Goal: Task Accomplishment & Management: Use online tool/utility

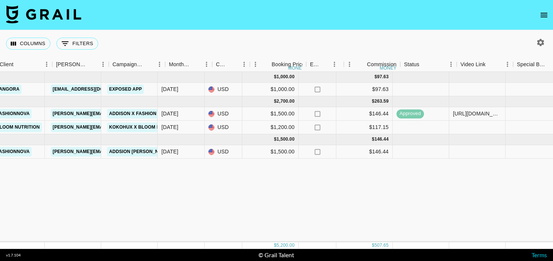
scroll to position [0, 253]
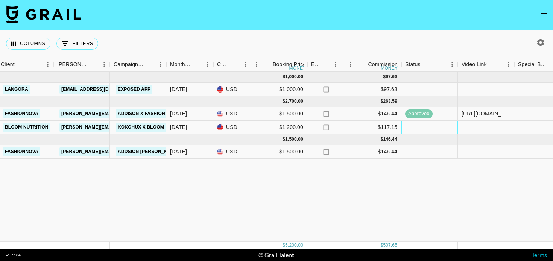
click at [447, 129] on div at bounding box center [429, 128] width 56 height 14
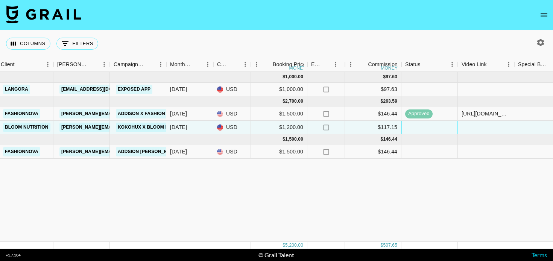
click at [447, 129] on div at bounding box center [429, 128] width 56 height 14
click at [474, 126] on div at bounding box center [486, 128] width 56 height 14
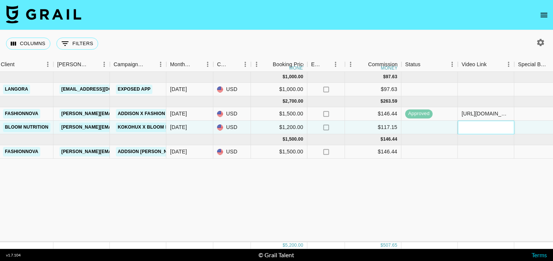
paste input "[URL][DOMAIN_NAME]"
type input "[URL][DOMAIN_NAME]"
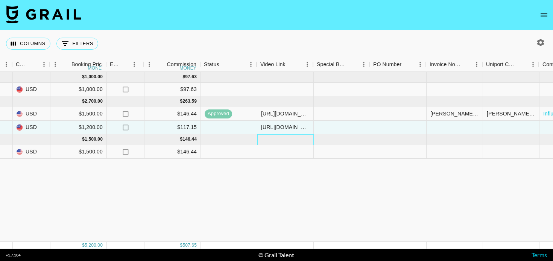
scroll to position [0, 455]
click at [459, 129] on div at bounding box center [454, 128] width 56 height 14
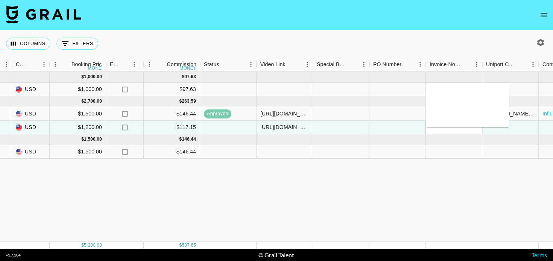
click at [445, 94] on textarea at bounding box center [467, 105] width 77 height 35
type textarea "Marina @ Bloom Nutrition"
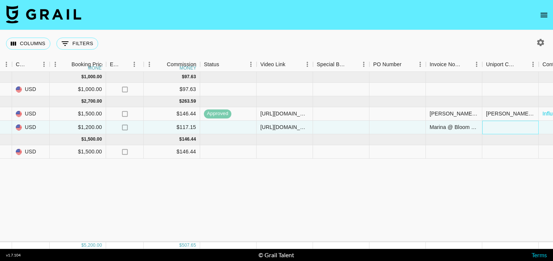
click at [506, 125] on div at bounding box center [510, 128] width 56 height 14
type input "v"
paste input "[EMAIL_ADDRESS][DOMAIN_NAME]"
type input "[EMAIL_ADDRESS][DOMAIN_NAME]"
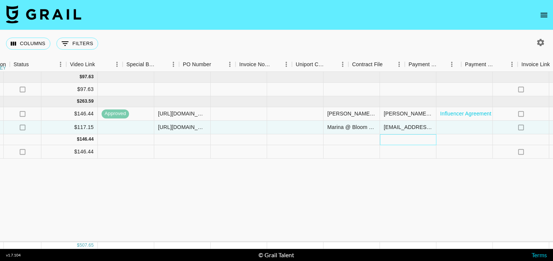
scroll to position [0, 696]
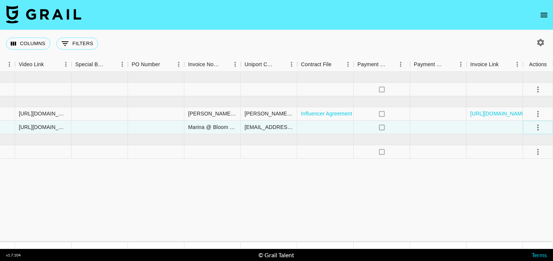
click at [540, 128] on icon "select merge strategy" at bounding box center [538, 127] width 9 height 9
click at [521, 193] on div "Approve" at bounding box center [521, 197] width 23 height 9
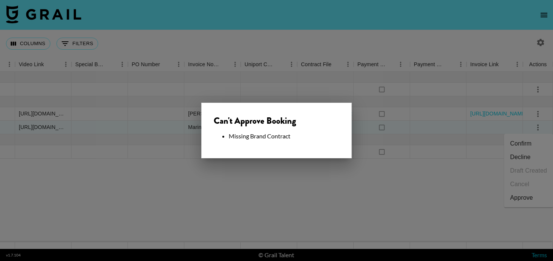
click at [289, 163] on div at bounding box center [276, 130] width 553 height 261
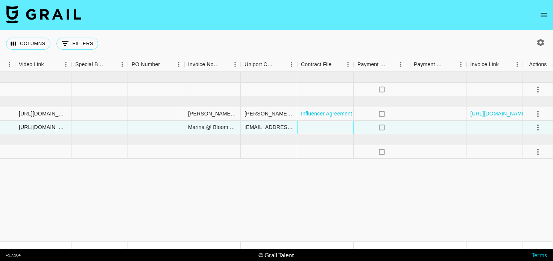
click at [326, 126] on div at bounding box center [325, 128] width 56 height 14
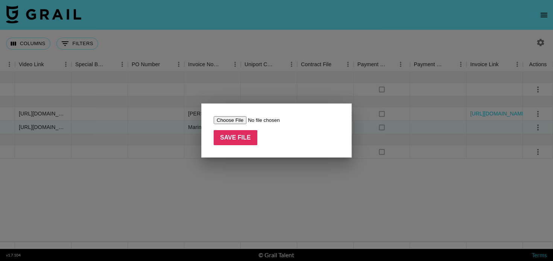
click at [243, 121] on input "file" at bounding box center [261, 120] width 95 height 8
click at [233, 119] on input "file" at bounding box center [261, 120] width 95 height 8
type input "C:\fakepath\Crisp Apple Influencer Brief.pdf"
click at [229, 138] on input "Save File" at bounding box center [236, 137] width 44 height 15
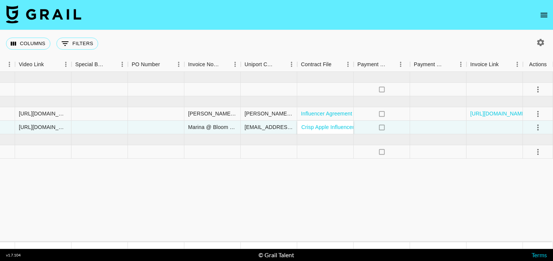
click at [540, 125] on icon "select merge strategy" at bounding box center [538, 127] width 9 height 9
click at [517, 203] on li "Approve" at bounding box center [528, 198] width 49 height 14
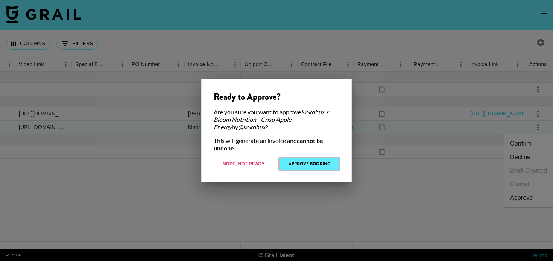
click at [307, 161] on button "Approve Booking" at bounding box center [310, 164] width 60 height 12
